Goal: Communication & Community: Answer question/provide support

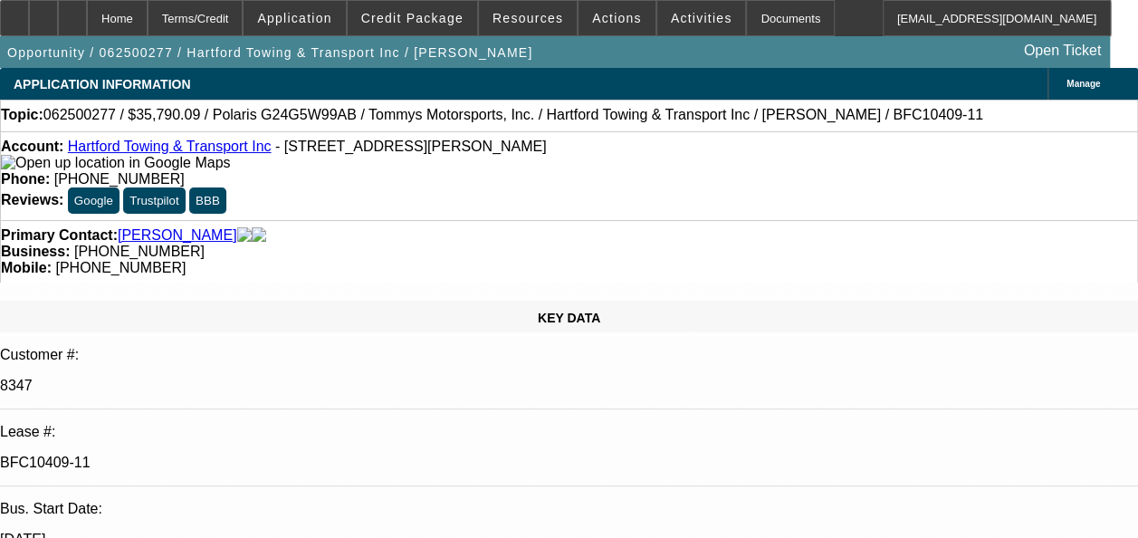
select select "0"
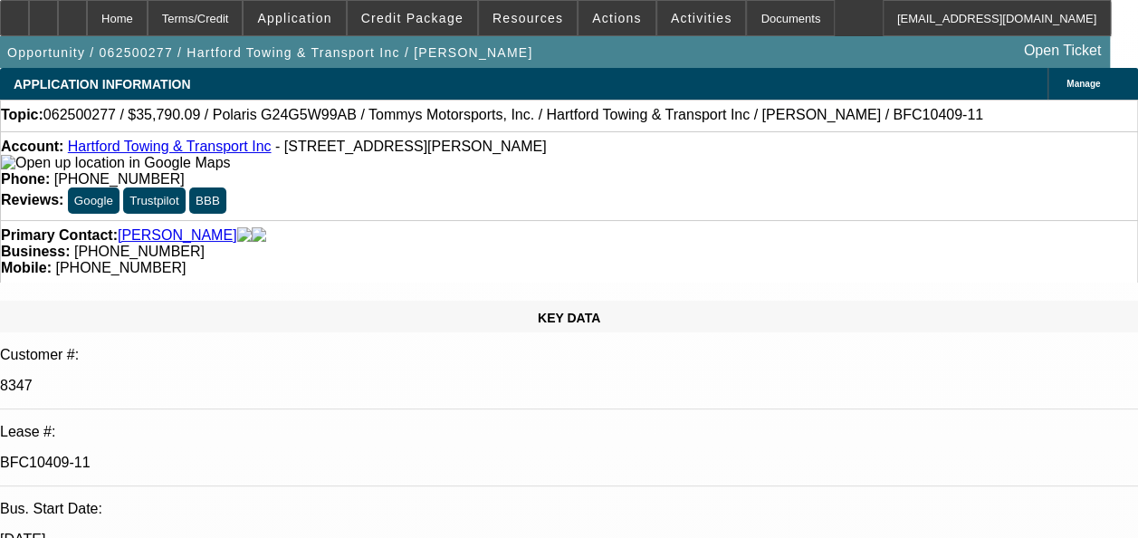
select select "0"
select select "1"
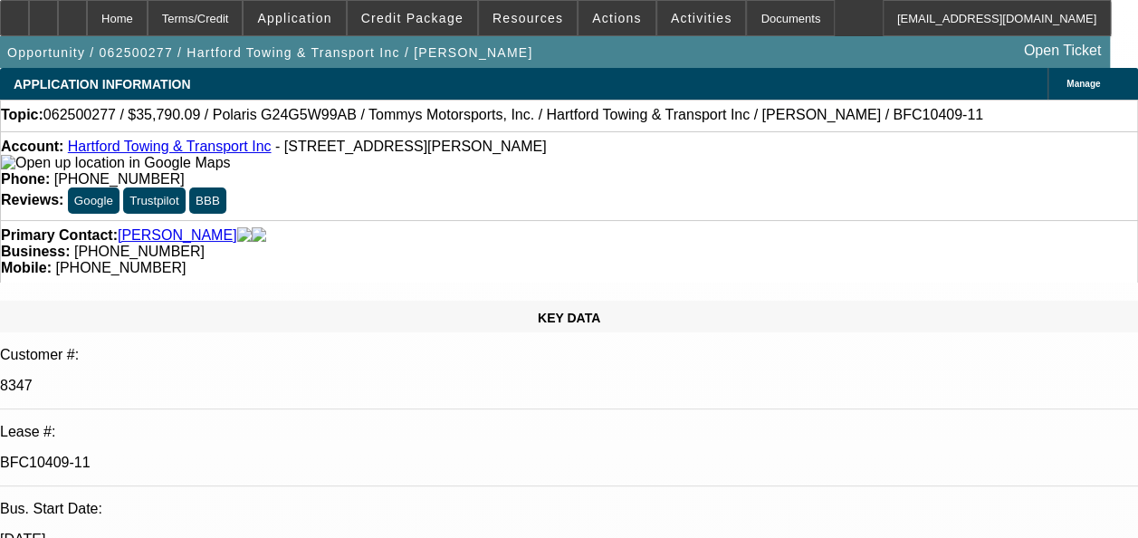
select select "3"
select select "6"
select select "1"
select select "6"
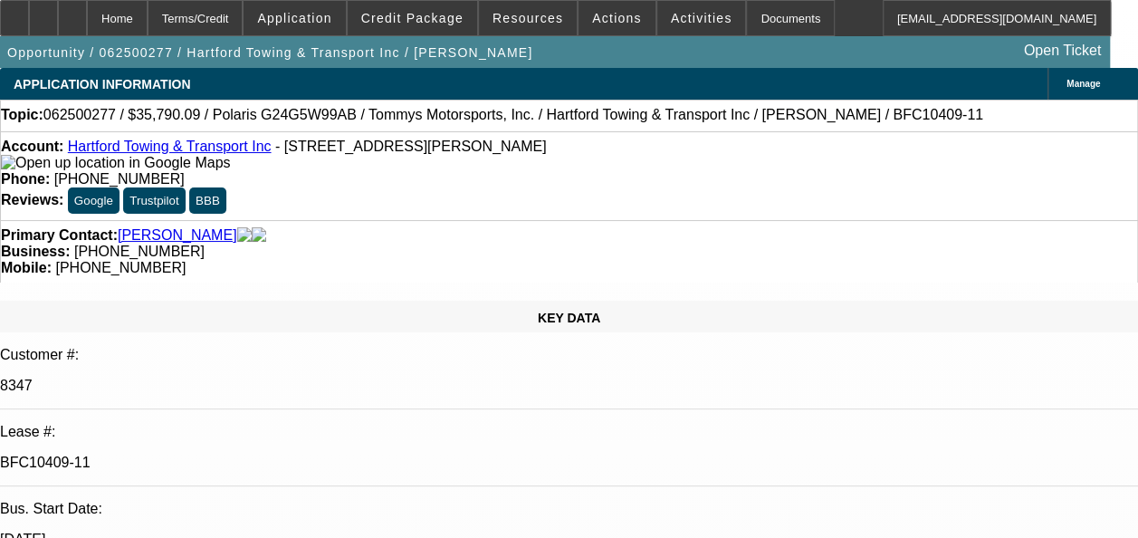
select select "1"
select select "6"
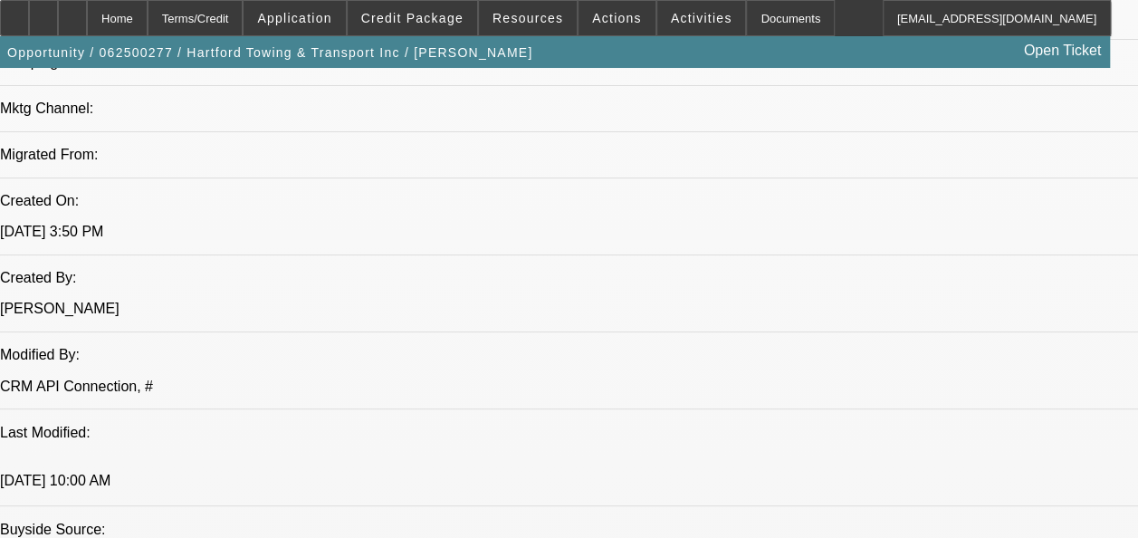
scroll to position [1343, 0]
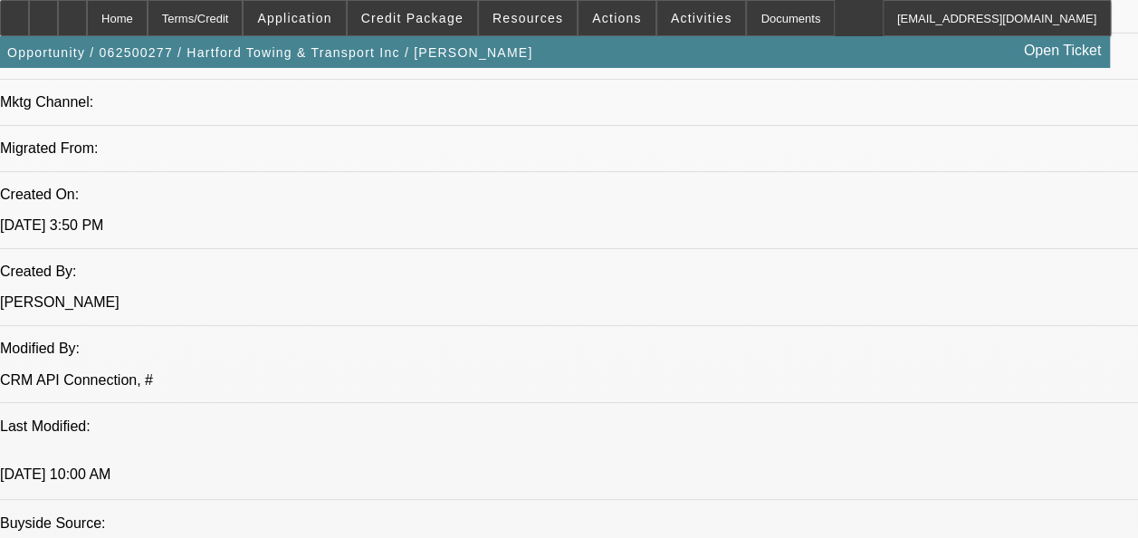
drag, startPoint x: 321, startPoint y: 163, endPoint x: 254, endPoint y: 201, distance: 77.1
copy span "CUSTOMER PAID OUR DEALS CURRENT TO 60 SLOW/01-BOTW PORT SALE/02;07;08- NORMAL L…"
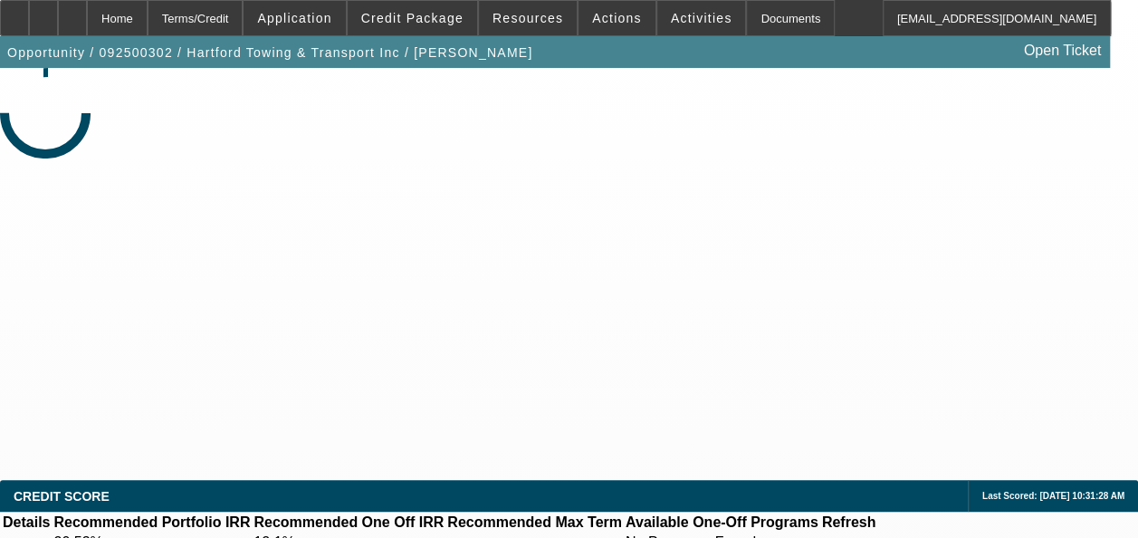
select select "0"
select select "2"
select select "0.1"
select select "4"
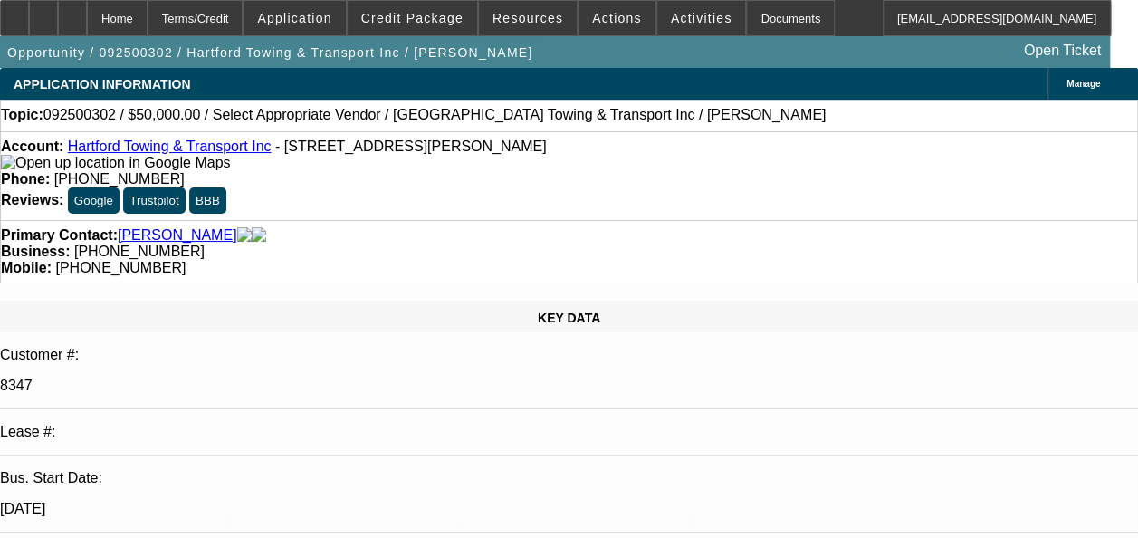
radio input "true"
paste textarea "CUSTOMER PAID OUR DEALS CURRENT TO 60 SLOW/01-BOTW PORT SALE/02;07;08- NORMAL L…"
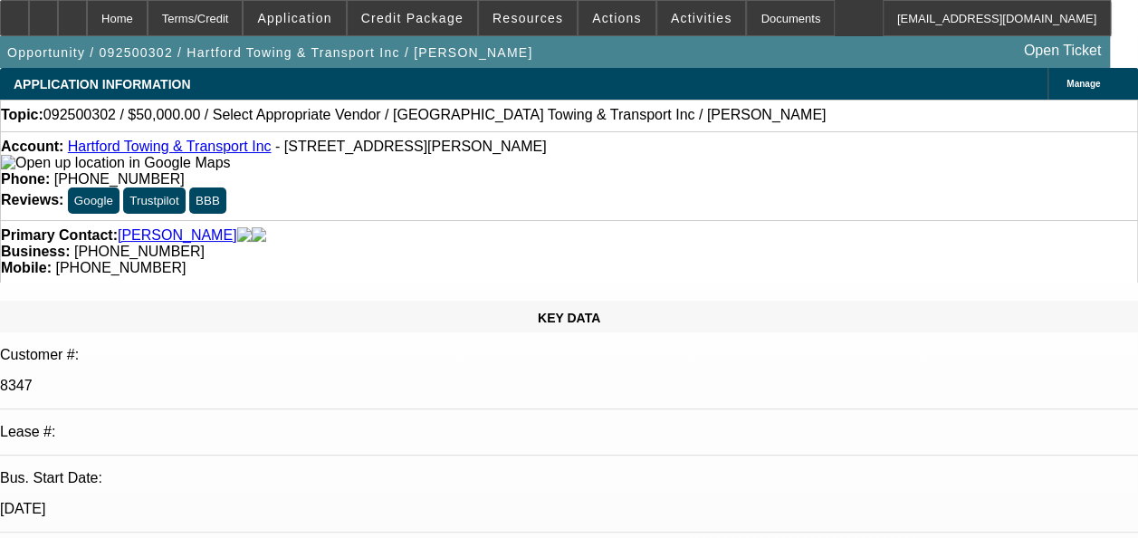
type textarea "CUSTOMER PAID OUR DEALS CURRENT TO 60 SLOW/01- PORT SALE/02;07;08- NORMAL LEASE…"
drag, startPoint x: 1050, startPoint y: 340, endPoint x: 761, endPoint y: 277, distance: 296.4
radio input "true"
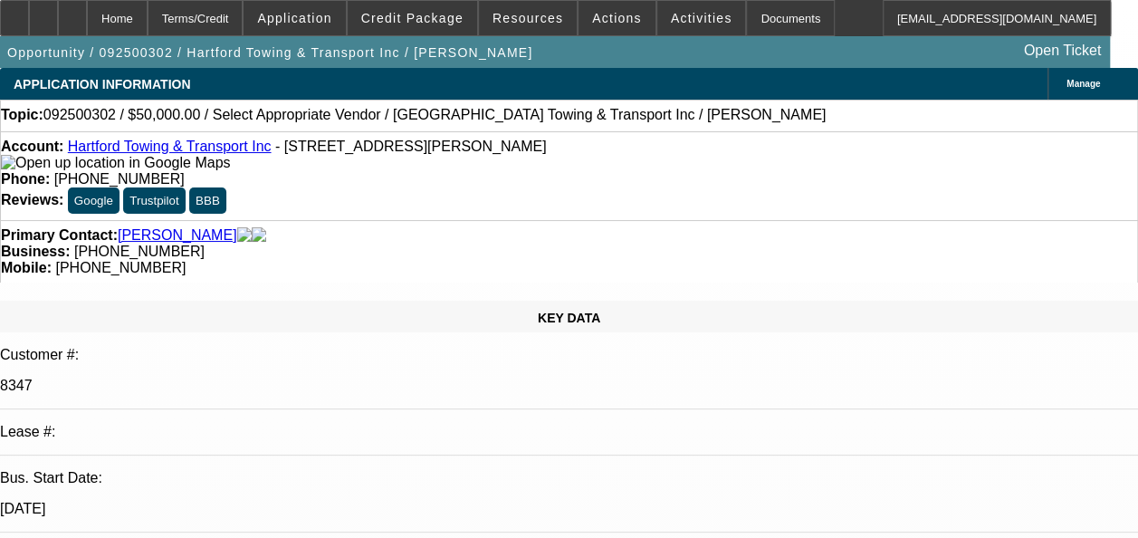
select select "0"
select select "2"
select select "0.1"
select select "1"
select select "2"
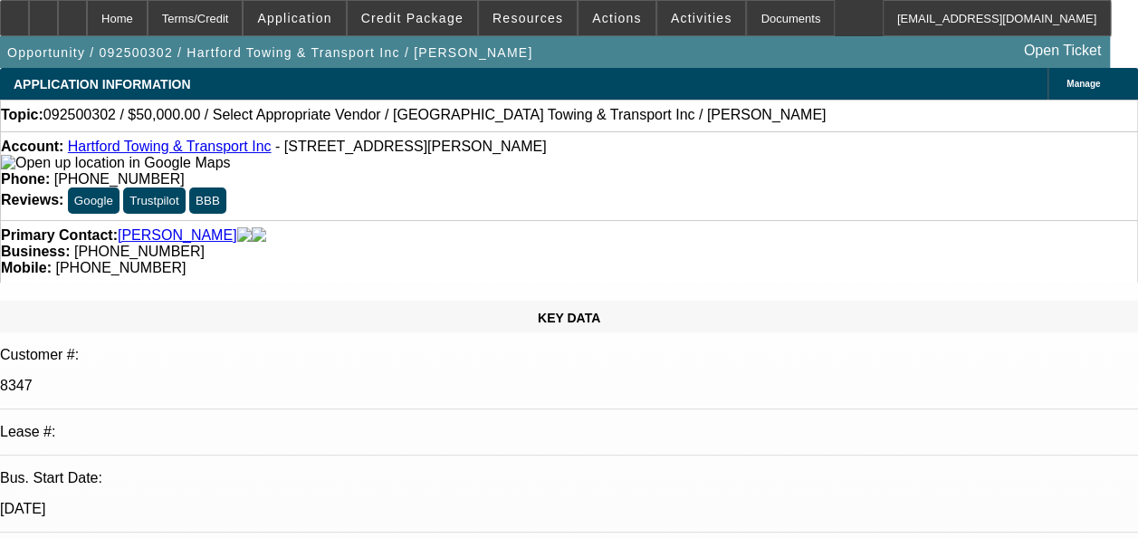
select select "4"
